Goal: Find specific page/section: Find specific page/section

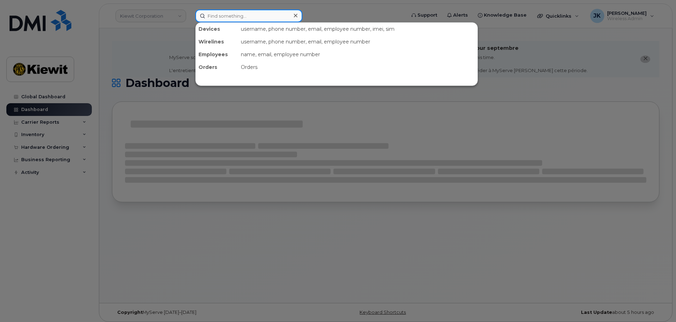
click at [234, 16] on input at bounding box center [248, 16] width 107 height 13
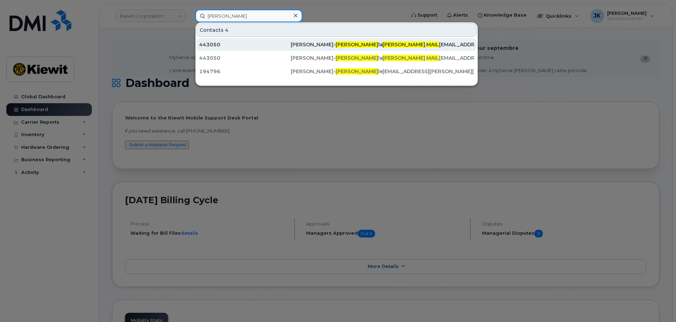
type input "[PERSON_NAME]"
click at [336, 43] on span "[PERSON_NAME]" at bounding box center [357, 44] width 43 height 6
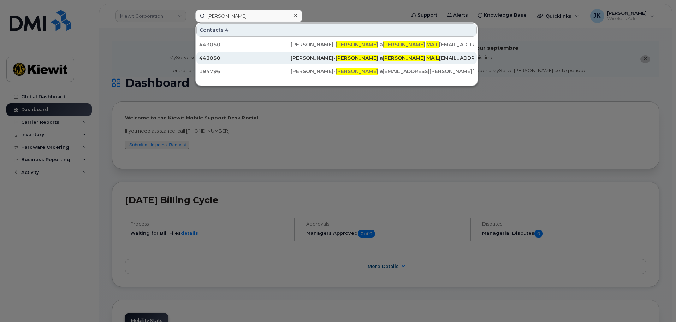
click at [216, 55] on div "443050" at bounding box center [244, 57] width 91 height 7
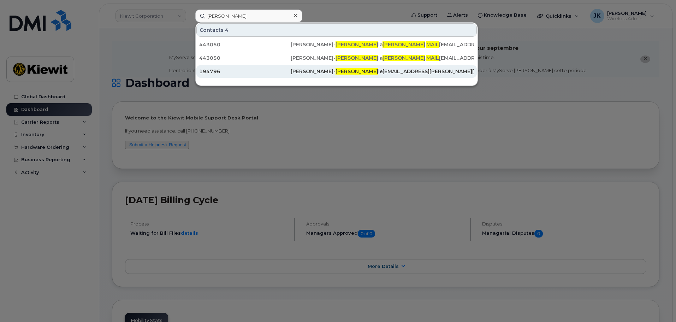
click at [255, 70] on div "194796" at bounding box center [244, 71] width 91 height 7
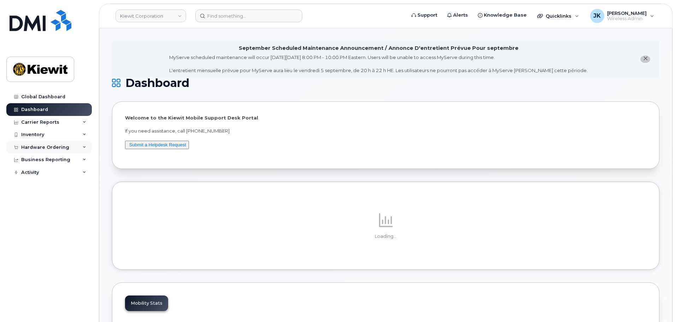
click at [84, 146] on icon at bounding box center [85, 148] width 4 height 4
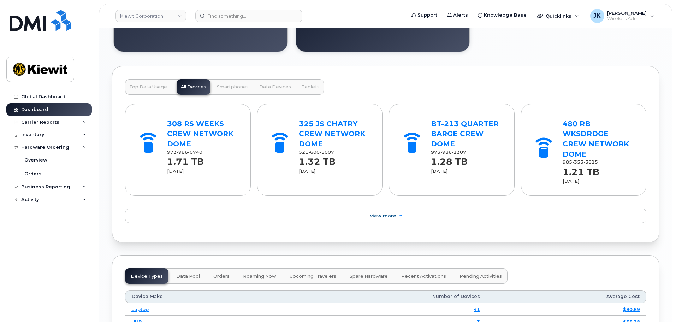
scroll to position [777, 0]
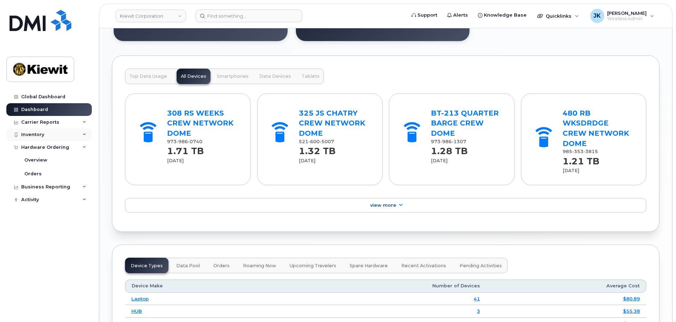
click at [27, 134] on div "Inventory" at bounding box center [32, 135] width 23 height 6
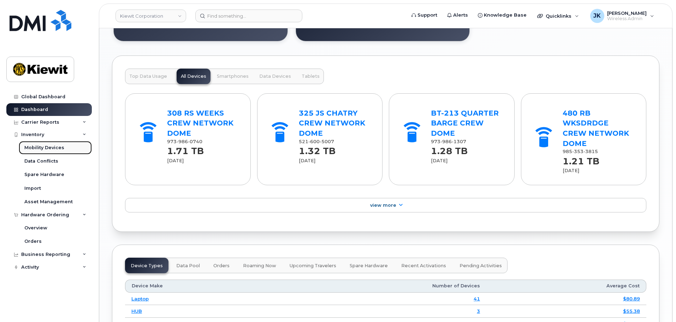
drag, startPoint x: 37, startPoint y: 146, endPoint x: 41, endPoint y: 146, distance: 3.9
click at [38, 146] on div "Mobility Devices" at bounding box center [44, 147] width 40 height 6
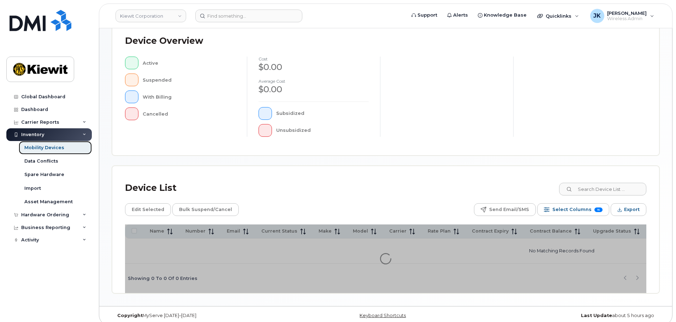
scroll to position [166, 0]
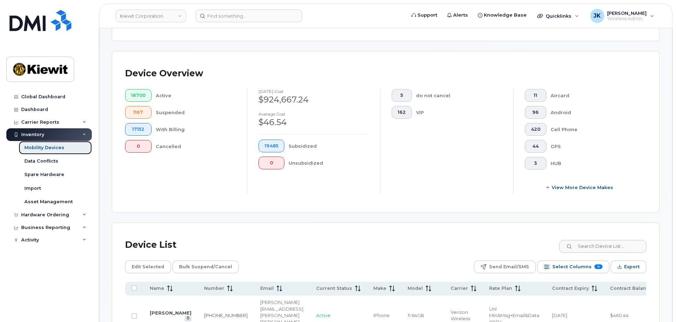
scroll to position [178, 0]
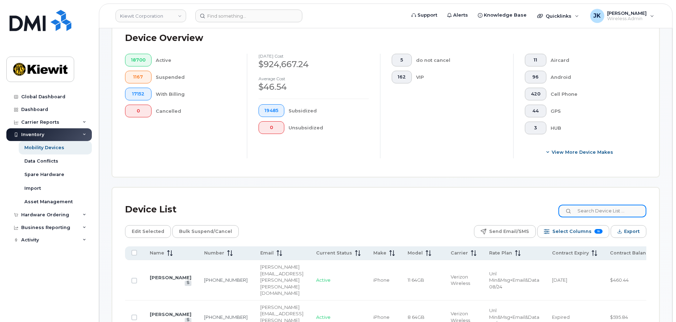
click at [596, 206] on input at bounding box center [602, 210] width 88 height 13
type input "[PERSON_NAME]"
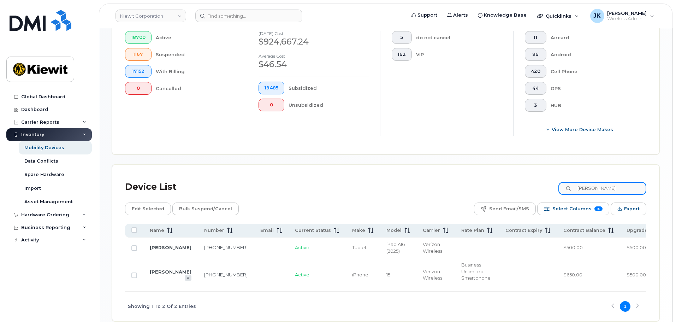
scroll to position [232, 0]
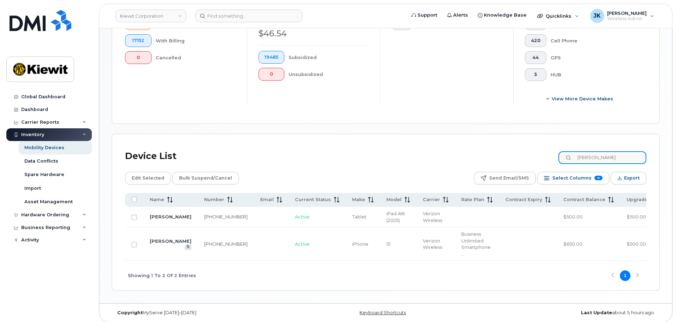
drag, startPoint x: 607, startPoint y: 151, endPoint x: 533, endPoint y: 148, distance: 74.6
click at [538, 148] on div "Device List [PERSON_NAME]" at bounding box center [385, 156] width 521 height 18
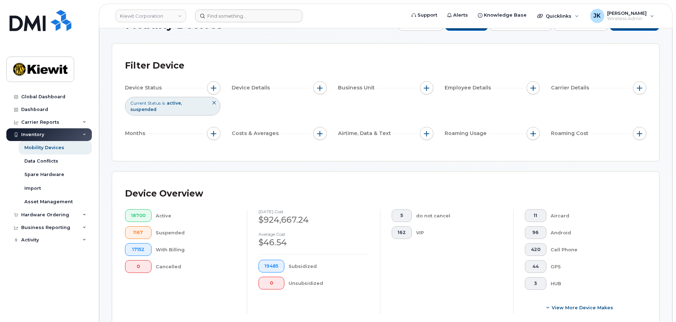
scroll to position [0, 0]
